Goal: Navigation & Orientation: Find specific page/section

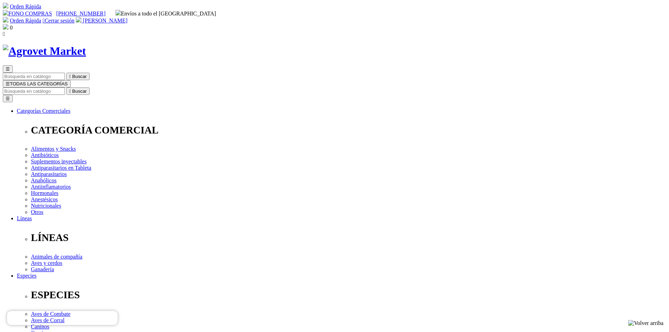
click at [86, 45] on img at bounding box center [44, 51] width 83 height 13
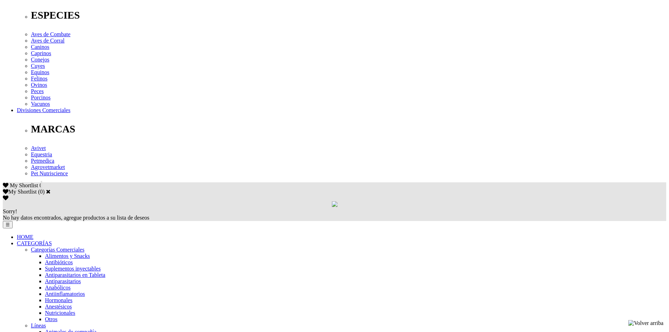
scroll to position [176, 0]
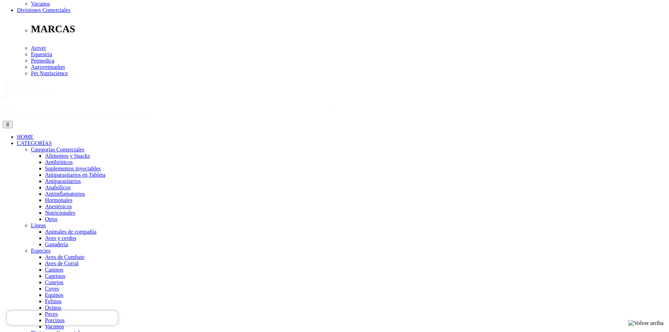
scroll to position [319, 0]
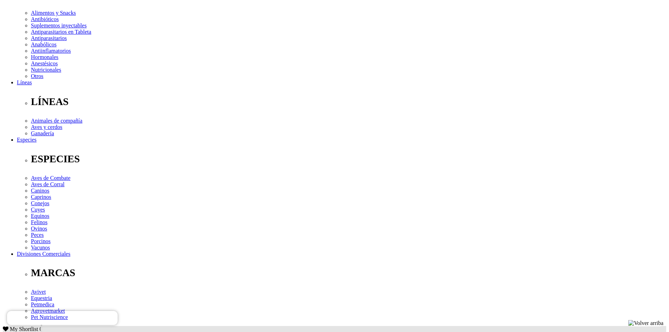
scroll to position [194, 0]
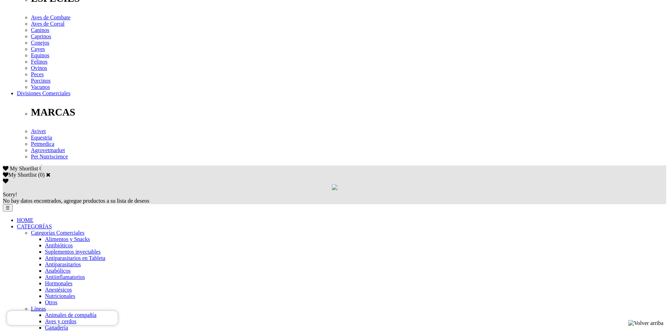
scroll to position [316, 0]
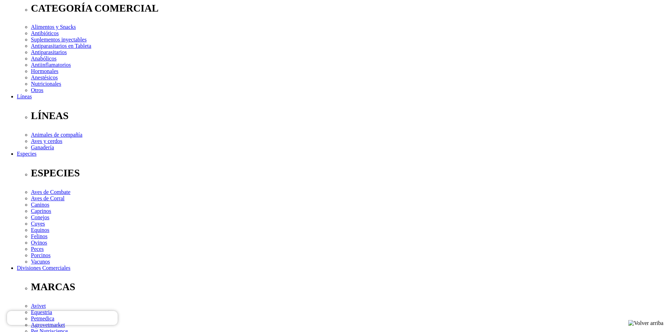
scroll to position [141, 0]
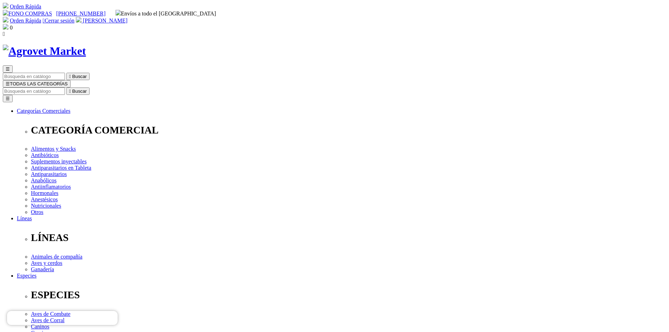
click at [86, 45] on img at bounding box center [44, 51] width 83 height 13
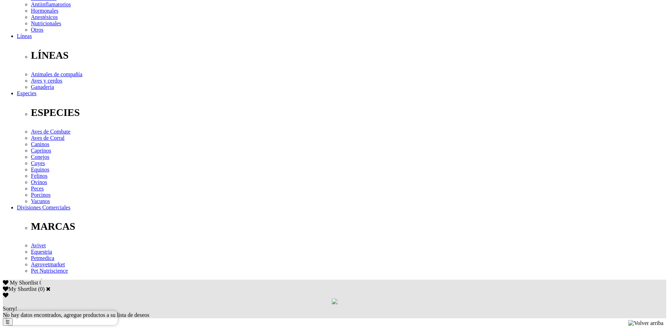
scroll to position [166, 0]
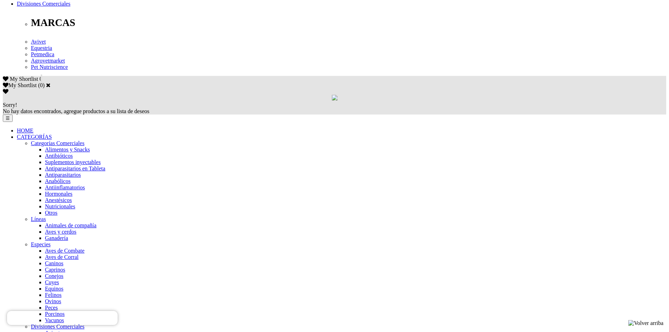
scroll to position [387, 0]
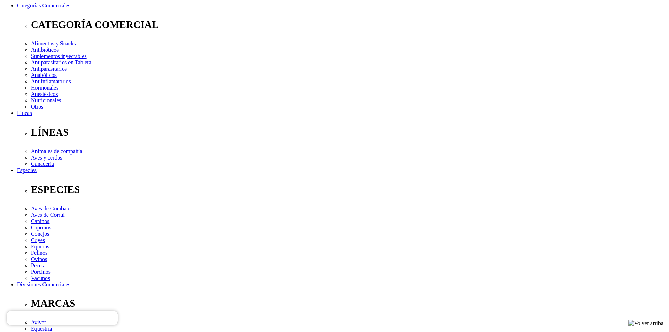
scroll to position [135, 0]
